Goal: Transaction & Acquisition: Book appointment/travel/reservation

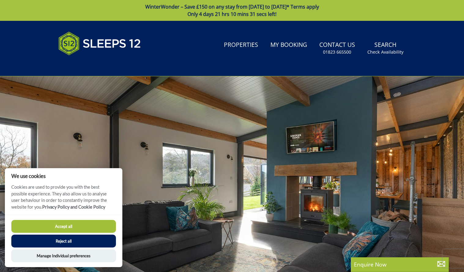
click at [50, 245] on button "Reject all" at bounding box center [63, 241] width 105 height 13
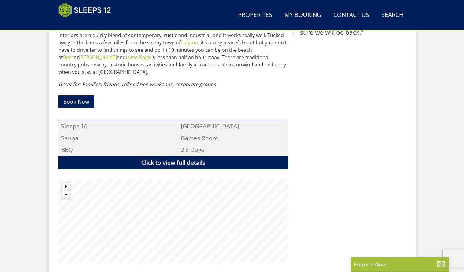
scroll to position [359, 0]
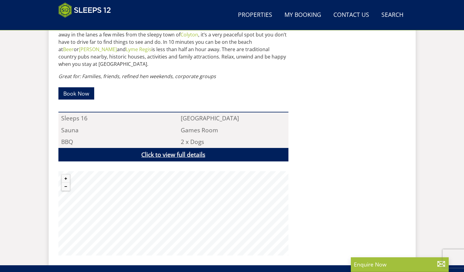
click at [200, 157] on link "Click to view full details" at bounding box center [173, 155] width 230 height 14
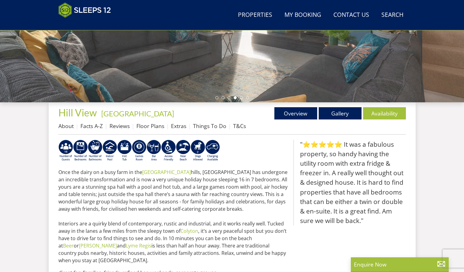
scroll to position [161, 0]
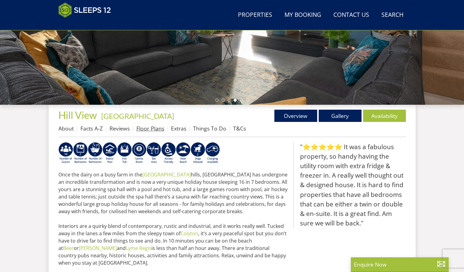
click at [155, 131] on link "Floor Plans" at bounding box center [151, 128] width 28 height 7
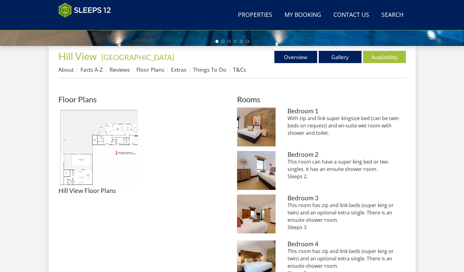
scroll to position [228, 0]
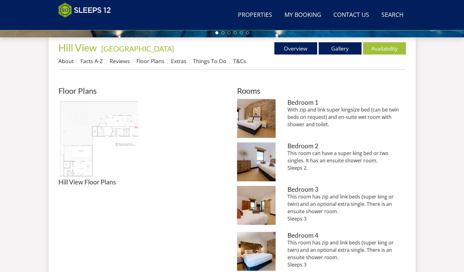
click at [114, 132] on img at bounding box center [98, 139] width 80 height 80
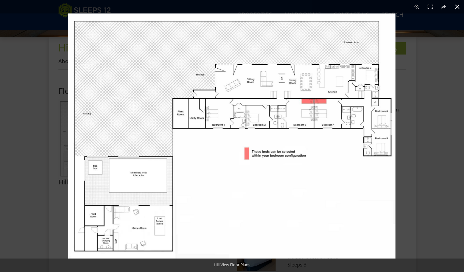
click at [453, 6] on button at bounding box center [457, 6] width 13 height 13
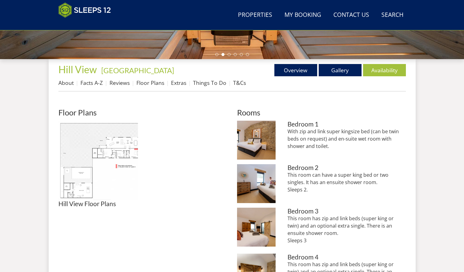
scroll to position [170, 0]
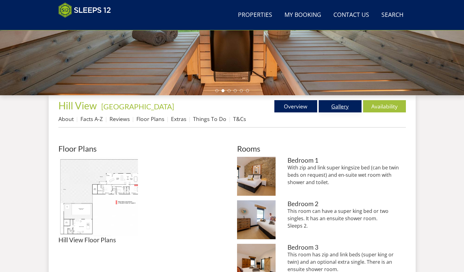
click at [338, 108] on link "Gallery" at bounding box center [340, 106] width 43 height 12
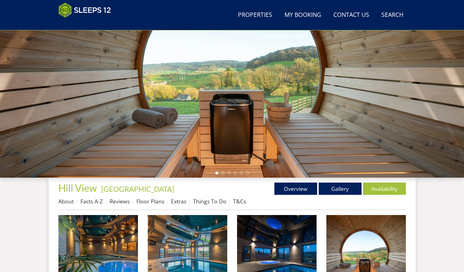
scroll to position [85, 0]
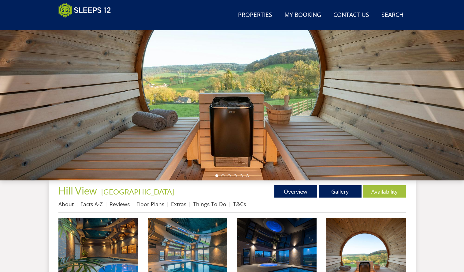
click at [221, 176] on ul at bounding box center [233, 175] width 34 height 3
click at [224, 175] on ul at bounding box center [233, 175] width 34 height 3
click at [407, 103] on div at bounding box center [232, 73] width 464 height 214
drag, startPoint x: 400, startPoint y: 103, endPoint x: 262, endPoint y: 103, distance: 137.8
click at [262, 103] on div at bounding box center [232, 73] width 464 height 214
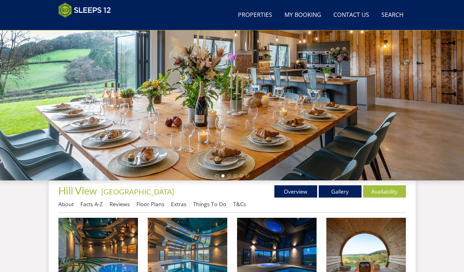
click at [412, 114] on div at bounding box center [232, 73] width 464 height 214
click at [229, 176] on li at bounding box center [229, 175] width 3 height 3
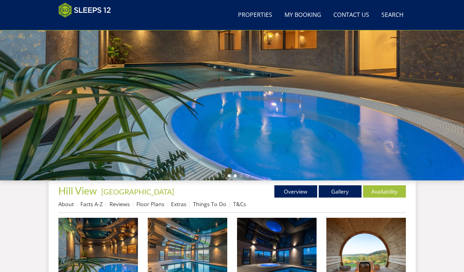
click at [236, 175] on li at bounding box center [235, 175] width 3 height 3
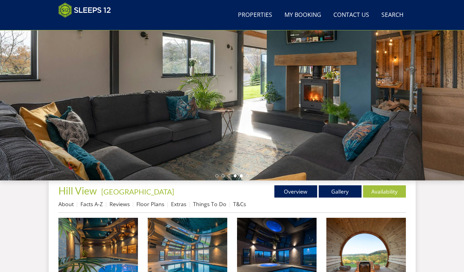
click at [241, 175] on li at bounding box center [241, 175] width 3 height 3
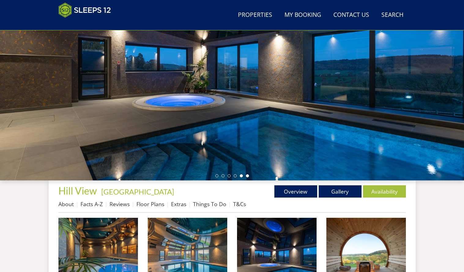
click at [248, 176] on li at bounding box center [247, 175] width 3 height 3
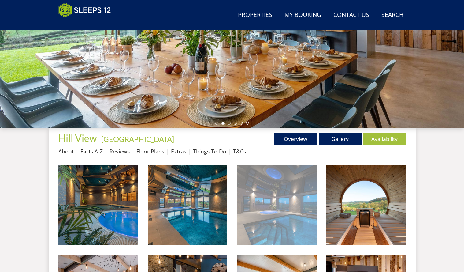
scroll to position [137, 0]
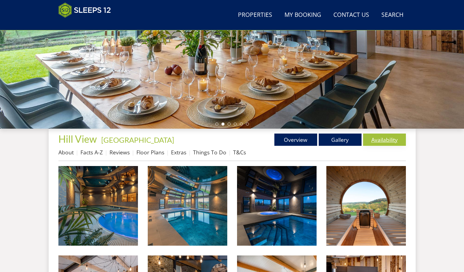
click at [381, 141] on link "Availability" at bounding box center [384, 139] width 43 height 12
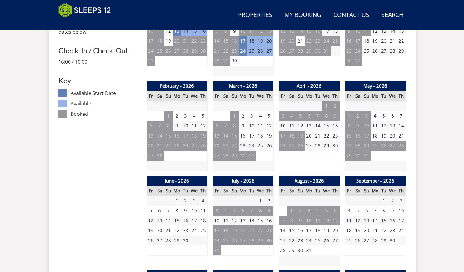
scroll to position [317, 0]
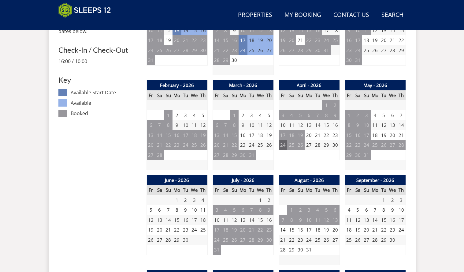
click at [284, 145] on td "24" at bounding box center [283, 145] width 9 height 10
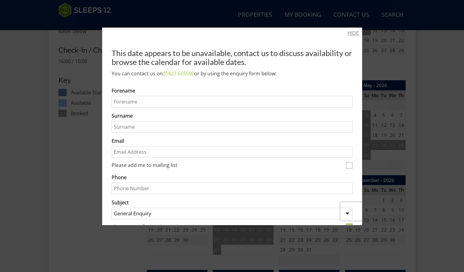
click at [353, 34] on link "HIDE" at bounding box center [353, 32] width 11 height 7
